Goal: Transaction & Acquisition: Purchase product/service

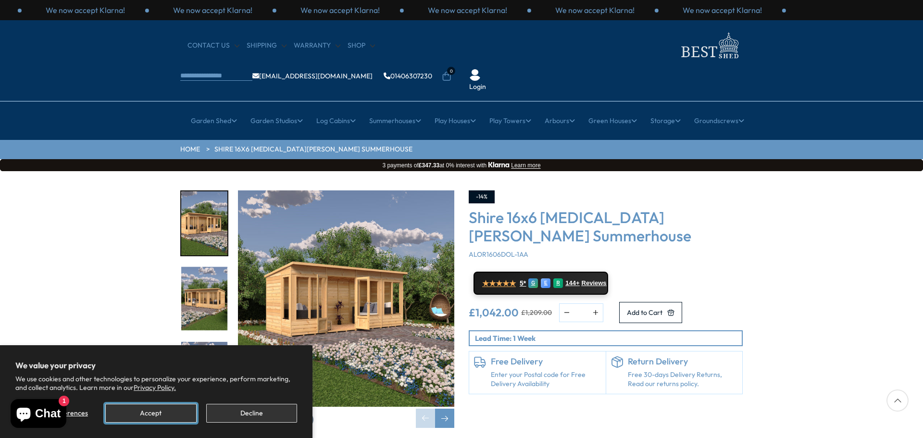
click at [173, 410] on button "Accept" at bounding box center [150, 413] width 91 height 19
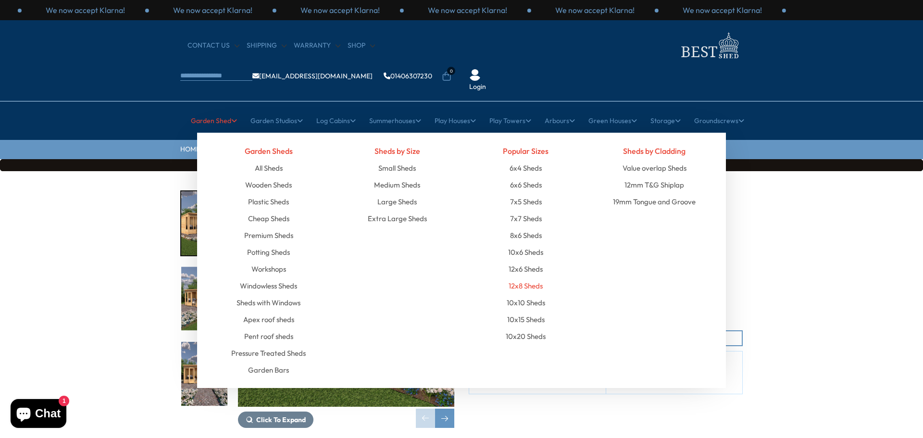
click at [540, 277] on link "12x8 Sheds" at bounding box center [526, 285] width 34 height 17
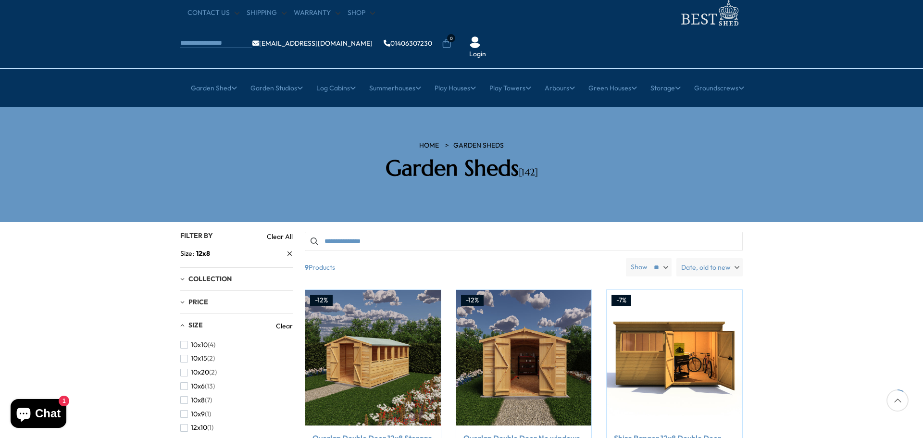
scroll to position [27, 0]
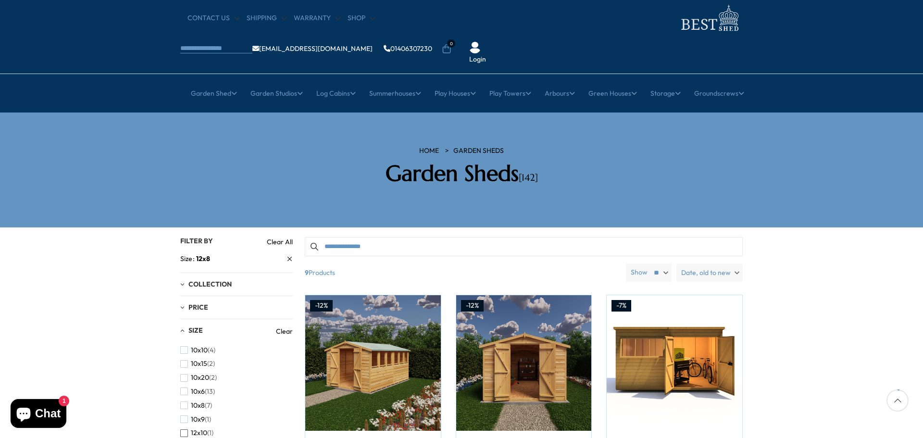
click at [183, 429] on span "button" at bounding box center [184, 433] width 8 height 8
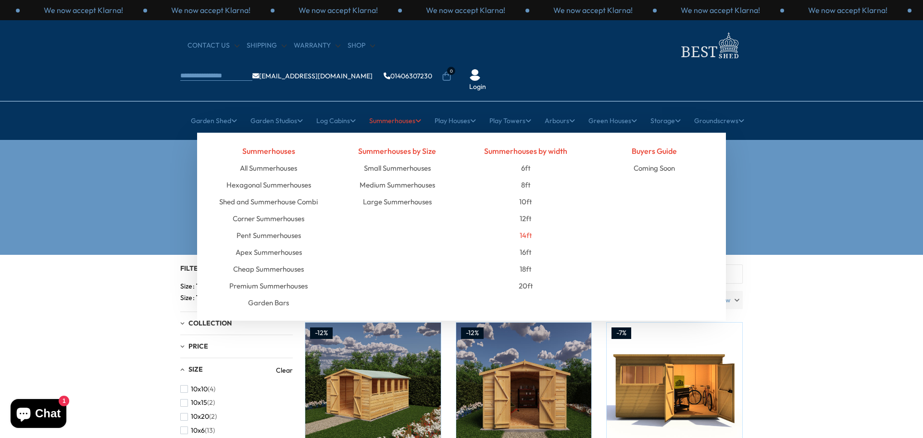
click at [527, 227] on link "14ft" at bounding box center [526, 235] width 13 height 17
click at [290, 160] on link "All Summerhouses" at bounding box center [268, 168] width 57 height 17
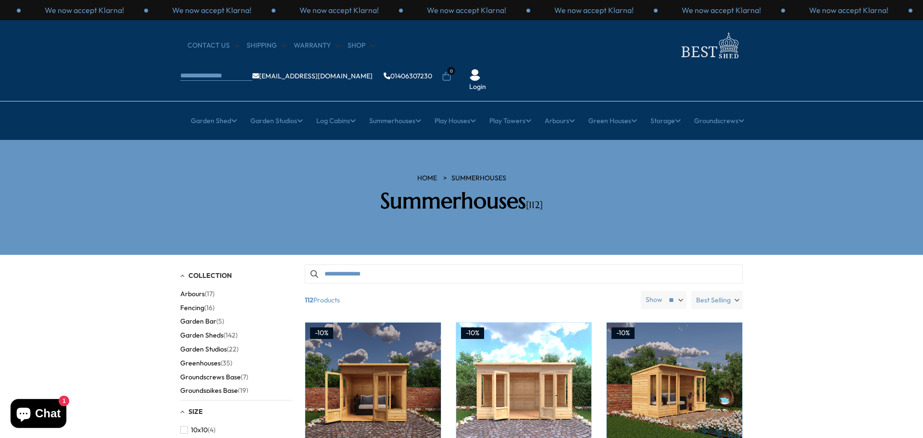
click at [215, 331] on span "Garden Sheds" at bounding box center [201, 335] width 43 height 8
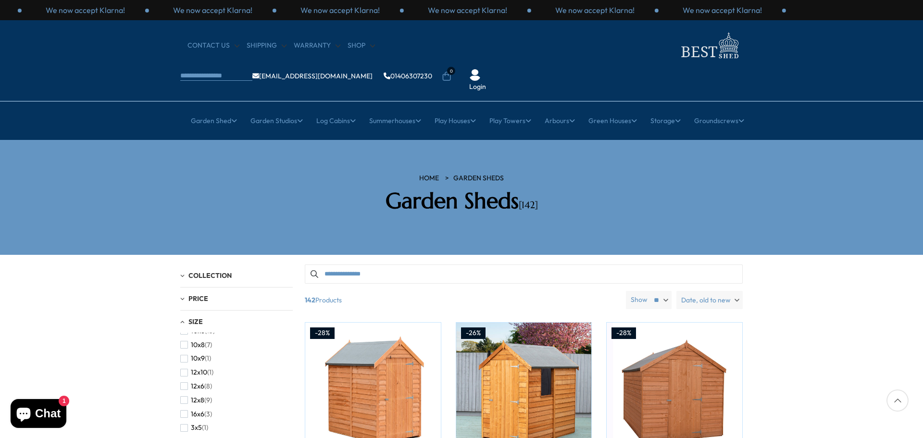
scroll to position [53, 0]
drag, startPoint x: 291, startPoint y: 324, endPoint x: 292, endPoint y: 350, distance: 26.0
click at [292, 264] on div "Filter By Collection Arbours (17) Fencing (16) [GEOGRAPHIC_DATA] (22) [GEOGRAPH…" at bounding box center [461, 264] width 563 height 0
click at [289, 352] on div "10x10 (4) 10x15 (2) 10x20 (2) 10x6 (13) 10x8 (7) 10x9 (1) 12x10 (1) 12x6 (8) 12…" at bounding box center [236, 386] width 113 height 106
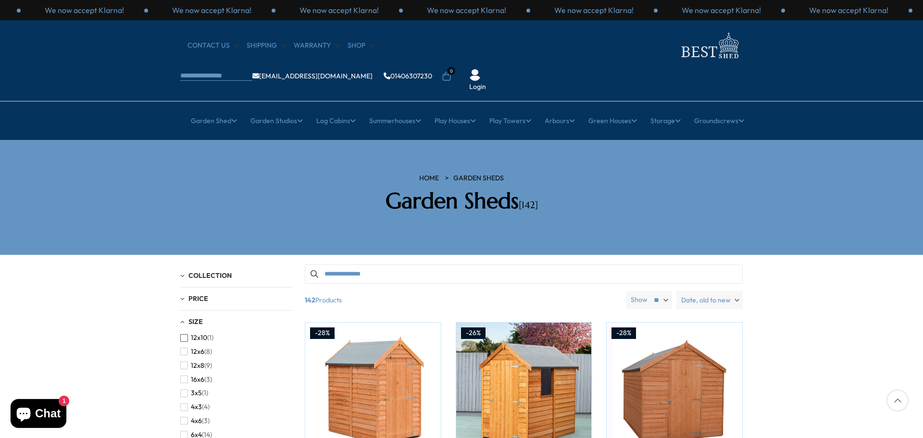
click at [184, 334] on span "button" at bounding box center [184, 338] width 8 height 8
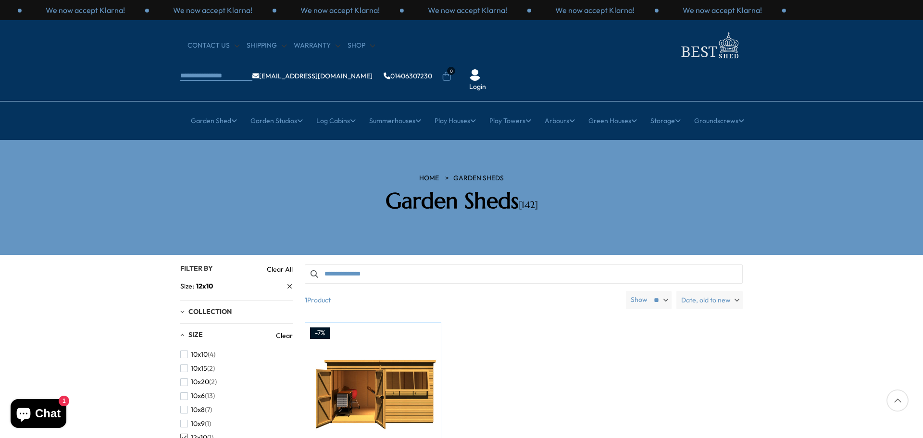
click at [538, 285] on div "Filter By 1 Product Show ** ** ** Date, old to new Price, low to high Price, hi…" at bounding box center [518, 406] width 450 height 284
